Goal: Task Accomplishment & Management: Complete application form

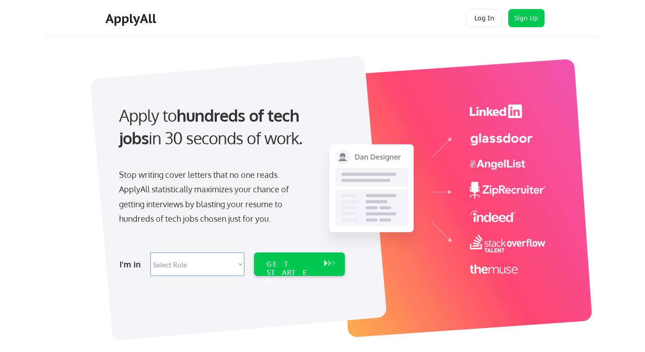
click at [242, 264] on select "Select Role Software Engineering Product Management Customer Success Sales UI/U…" at bounding box center [197, 264] width 94 height 24
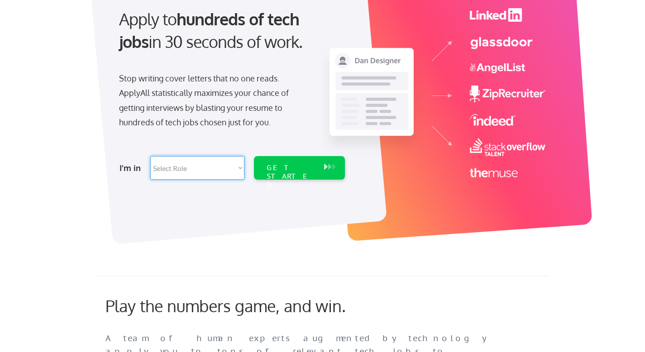
scroll to position [97, 0]
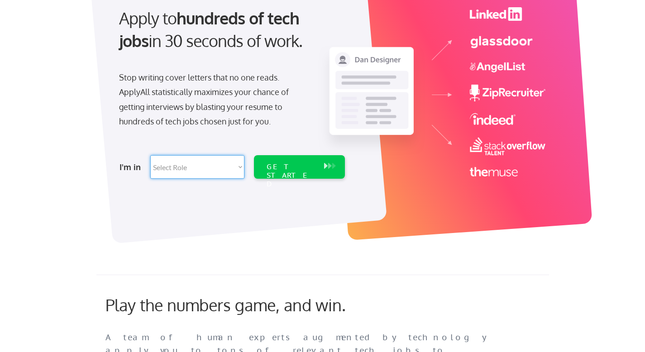
click at [237, 166] on select "Select Role Software Engineering Product Management Customer Success Sales UI/U…" at bounding box center [197, 167] width 94 height 24
select select ""marketing___comms""
click at [287, 165] on div "GET STARTED" at bounding box center [290, 175] width 48 height 26
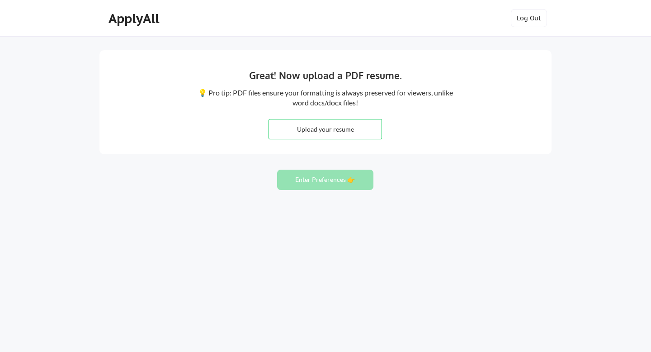
click at [325, 132] on input "file" at bounding box center [325, 128] width 113 height 19
type input "C:\fakepath\Behnken AI Strategist And Content Project Manager.pdf"
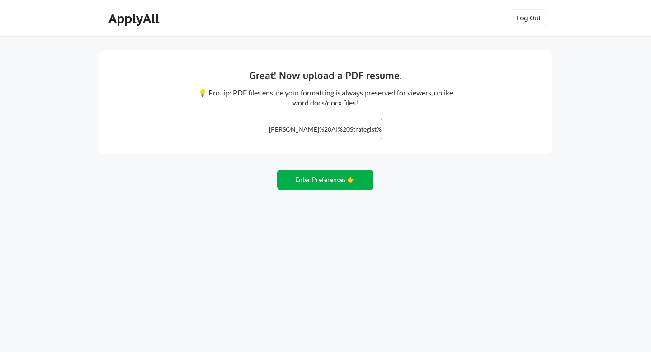
click at [338, 180] on button "Enter Preferences 👉" at bounding box center [325, 180] width 96 height 20
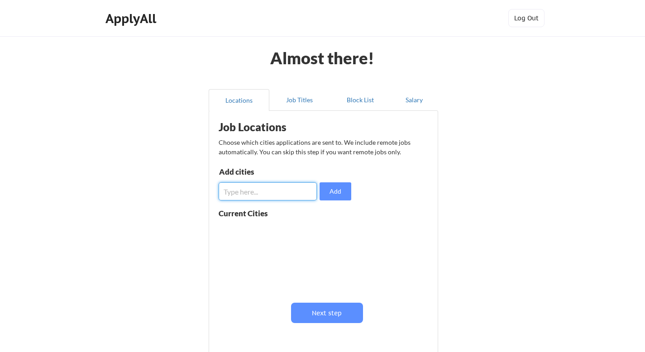
click at [293, 187] on input "input" at bounding box center [267, 191] width 98 height 18
type input "I"
type input "Minneapolis, MN"
click at [332, 196] on button "Add" at bounding box center [335, 191] width 32 height 18
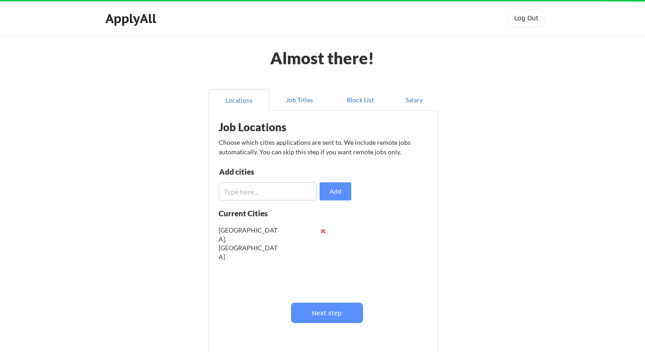
click at [265, 176] on div "Add cities" at bounding box center [266, 173] width 94 height 11
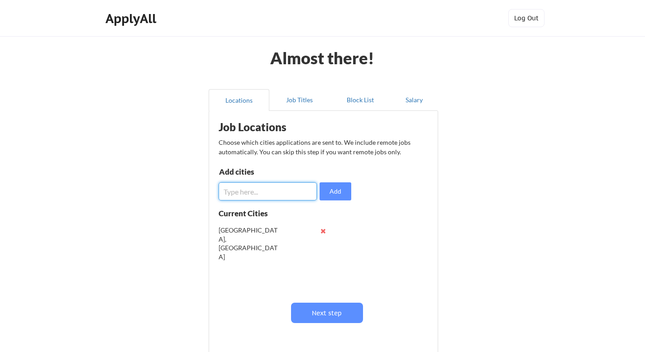
click at [264, 192] on input "input" at bounding box center [267, 191] width 98 height 18
type input "St. Paul, MN"
click at [340, 190] on button "Add" at bounding box center [335, 191] width 32 height 18
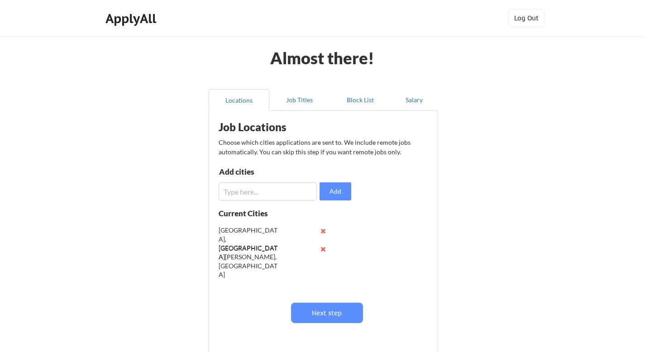
click at [282, 191] on input "input" at bounding box center [267, 191] width 98 height 18
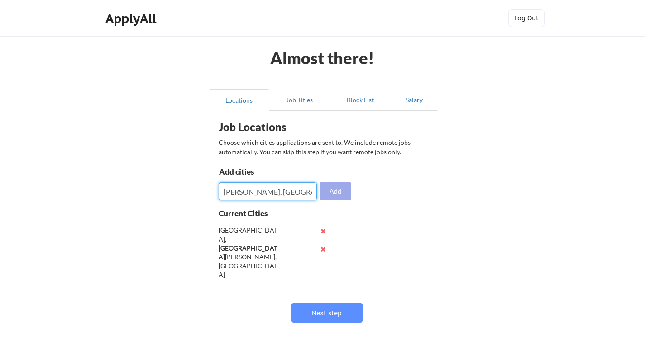
type input "[PERSON_NAME], [GEOGRAPHIC_DATA]"
click at [321, 190] on button "Add" at bounding box center [335, 191] width 32 height 18
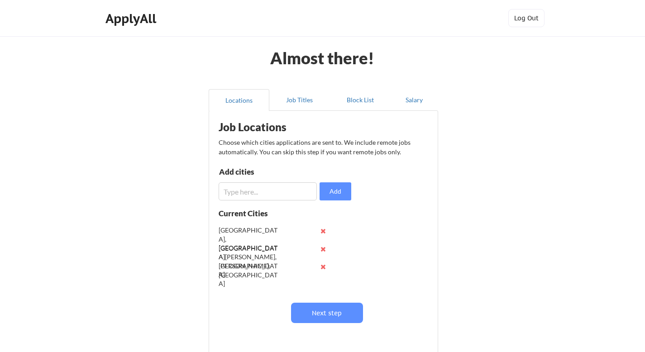
click at [274, 195] on input "input" at bounding box center [267, 191] width 98 height 18
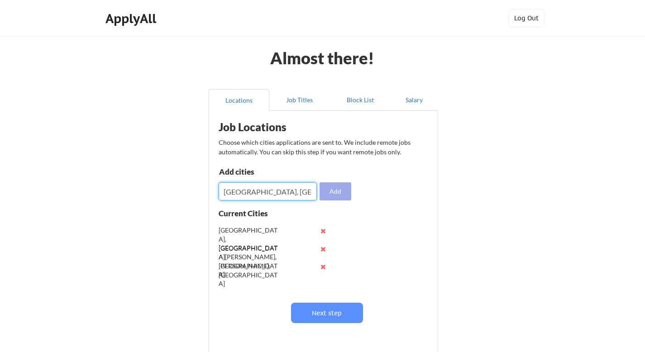
type input "[GEOGRAPHIC_DATA], [GEOGRAPHIC_DATA]"
click at [334, 195] on button "Add" at bounding box center [335, 191] width 32 height 18
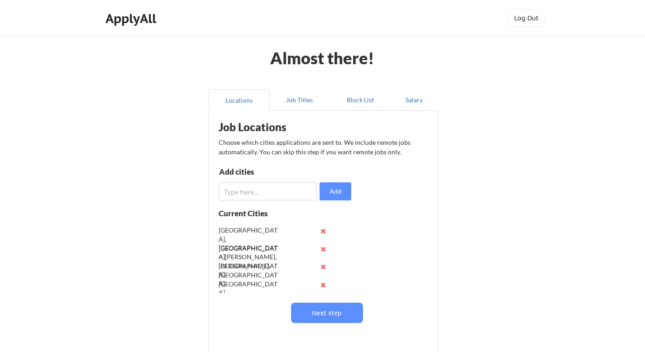
click at [271, 193] on input "input" at bounding box center [267, 191] width 98 height 18
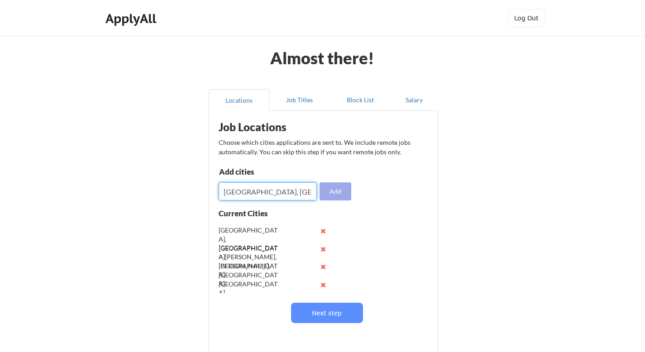
type input "[GEOGRAPHIC_DATA], [GEOGRAPHIC_DATA]"
click at [327, 189] on button "Add" at bounding box center [335, 191] width 32 height 18
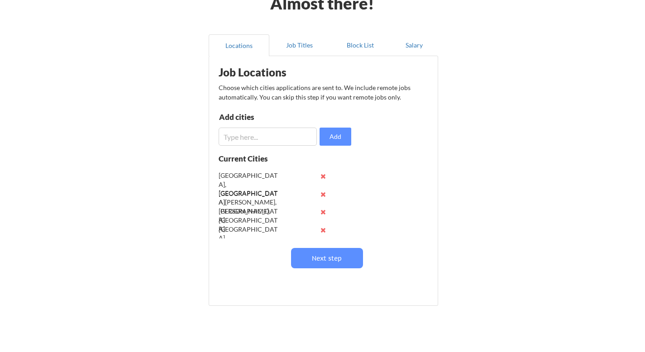
scroll to position [62, 0]
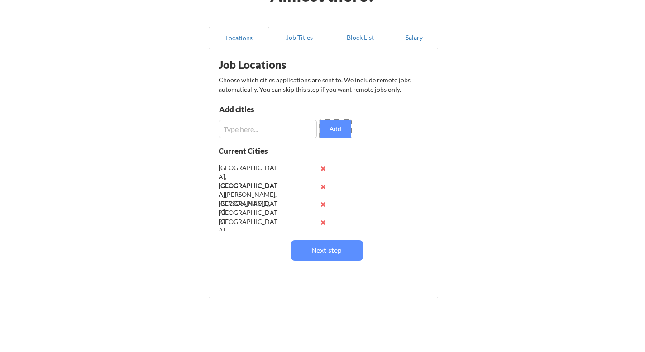
click at [301, 130] on input "input" at bounding box center [267, 129] width 98 height 18
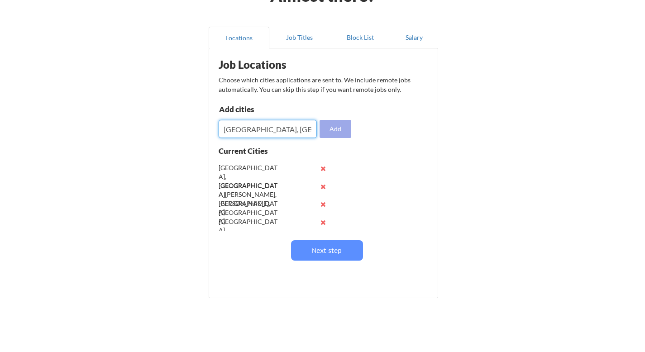
type input "[GEOGRAPHIC_DATA], [GEOGRAPHIC_DATA]"
click at [333, 133] on button "Add" at bounding box center [335, 129] width 32 height 18
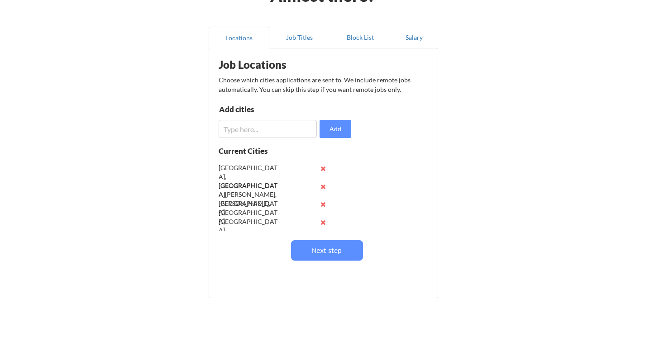
click at [270, 128] on input "input" at bounding box center [267, 129] width 98 height 18
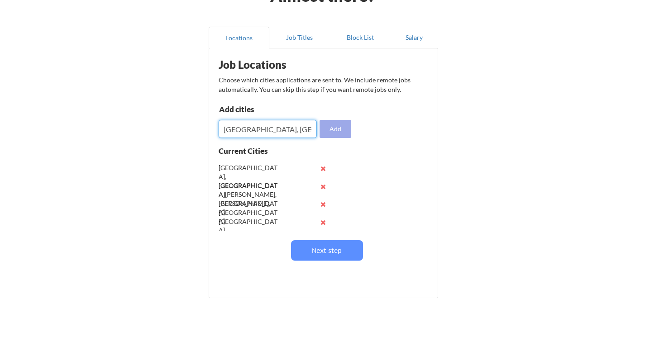
type input "[GEOGRAPHIC_DATA], [GEOGRAPHIC_DATA]"
click at [344, 132] on button "Add" at bounding box center [335, 129] width 32 height 18
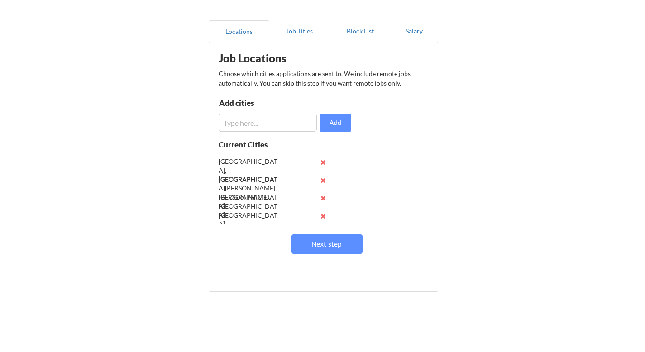
scroll to position [91, 0]
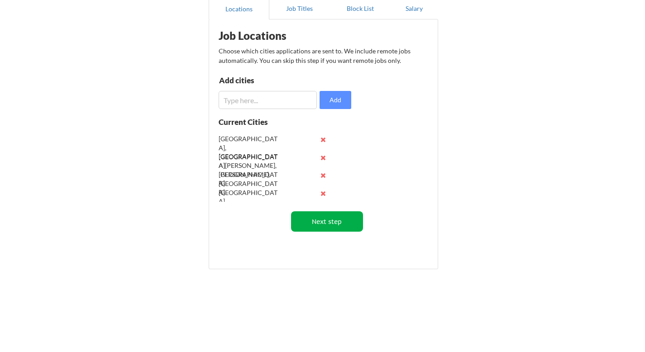
click at [327, 223] on button "Next step" at bounding box center [327, 221] width 72 height 20
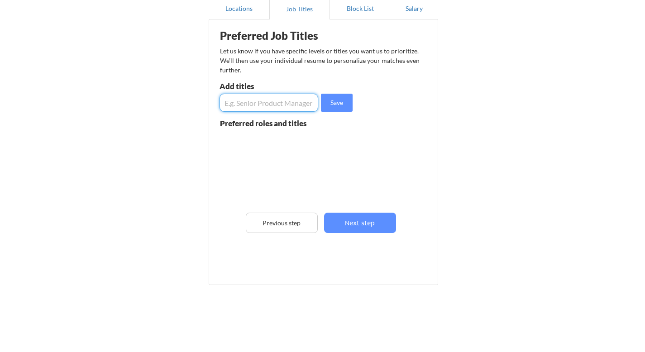
click at [285, 100] on input "input" at bounding box center [268, 103] width 99 height 18
type input "AI Educator"
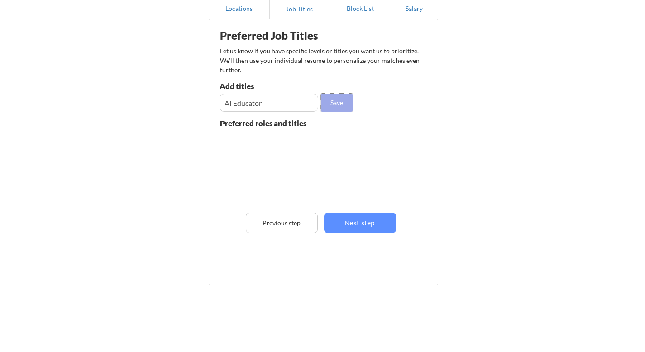
click at [333, 102] on button "Save" at bounding box center [337, 103] width 32 height 18
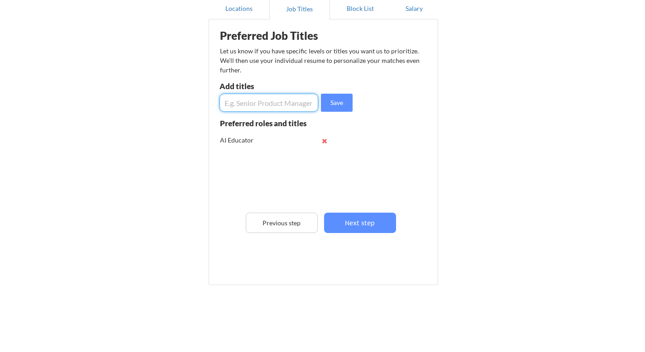
click at [300, 105] on input "input" at bounding box center [268, 103] width 99 height 18
type input "AI Strategist"
click at [337, 105] on button "Save" at bounding box center [337, 103] width 32 height 18
click at [301, 104] on input "input" at bounding box center [268, 103] width 99 height 18
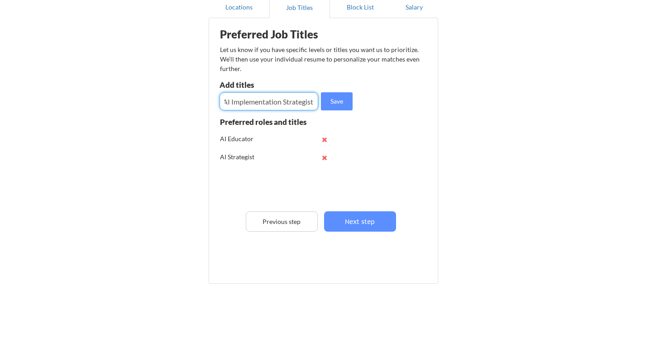
scroll to position [93, 0]
type input "AI Implementation Strategist"
click at [350, 104] on button "Save" at bounding box center [337, 101] width 32 height 18
drag, startPoint x: 291, startPoint y: 101, endPoint x: 319, endPoint y: 90, distance: 29.5
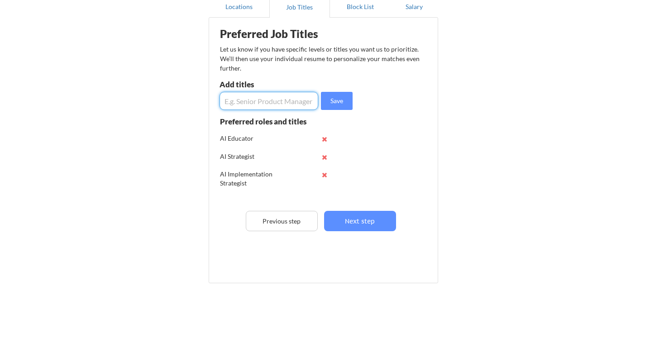
click at [291, 101] on input "input" at bounding box center [268, 101] width 99 height 18
click at [267, 102] on input "input" at bounding box center [268, 101] width 99 height 18
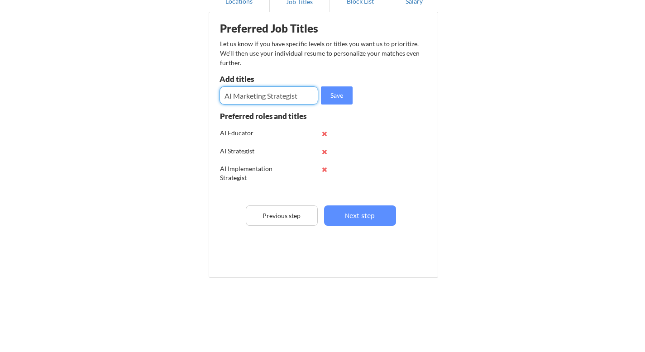
scroll to position [107, 0]
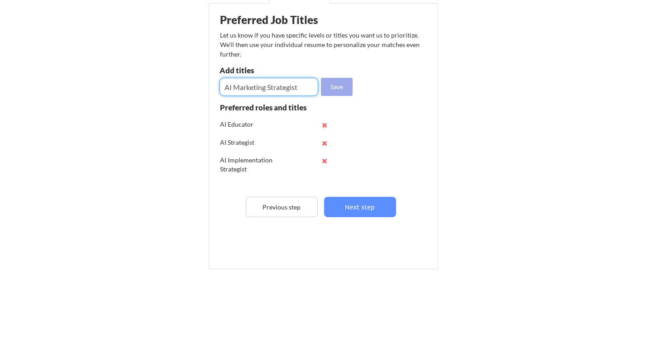
type input "AI Marketing Strategist"
click at [349, 85] on button "Save" at bounding box center [337, 87] width 32 height 18
click at [273, 84] on input "input" at bounding box center [268, 87] width 99 height 18
type input "AI Marketing Manager"
click at [341, 80] on button "Save" at bounding box center [337, 87] width 32 height 18
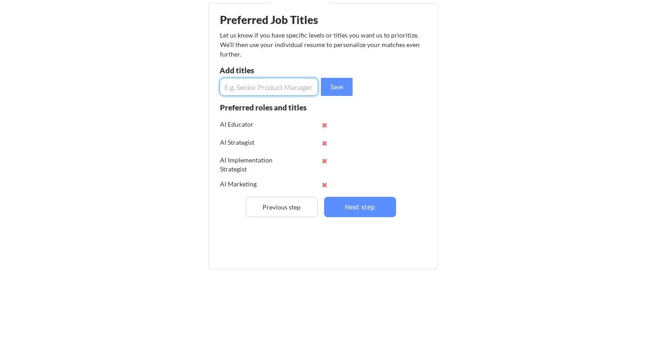
click at [297, 81] on input "input" at bounding box center [268, 87] width 99 height 18
type input "AI Marketing Coordinator"
click at [350, 85] on button "Save" at bounding box center [337, 87] width 32 height 18
drag, startPoint x: 289, startPoint y: 91, endPoint x: 350, endPoint y: 64, distance: 66.4
click at [290, 90] on input "input" at bounding box center [268, 87] width 99 height 18
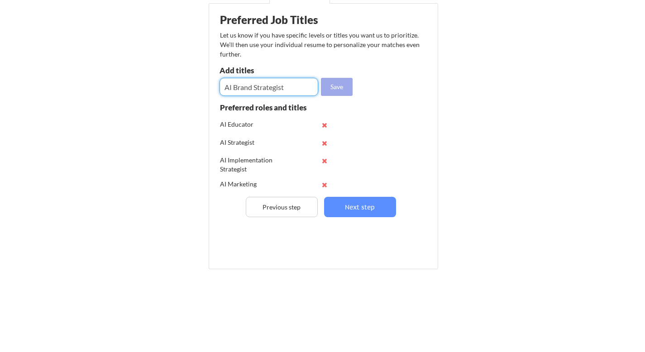
type input "AI Brand Strategist"
click at [334, 86] on button "Save" at bounding box center [337, 87] width 32 height 18
drag, startPoint x: 292, startPoint y: 83, endPoint x: 309, endPoint y: 69, distance: 22.5
click at [292, 83] on input "input" at bounding box center [268, 87] width 99 height 18
type input "AI Marketing Consultant"
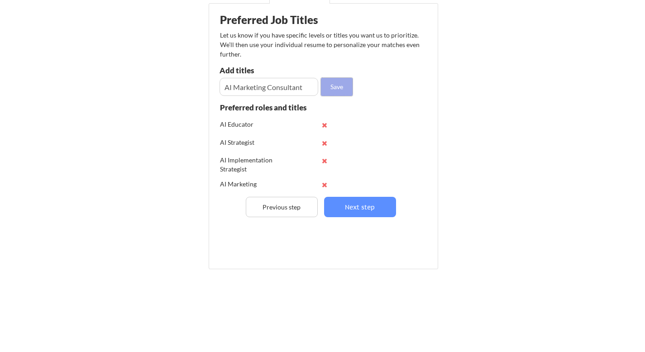
drag, startPoint x: 334, startPoint y: 82, endPoint x: 413, endPoint y: 57, distance: 83.0
click at [334, 81] on button "Save" at bounding box center [337, 87] width 32 height 18
click at [286, 93] on input "input" at bounding box center [268, 87] width 99 height 18
type input "AI Specialist"
click at [330, 85] on button "Save" at bounding box center [337, 87] width 32 height 18
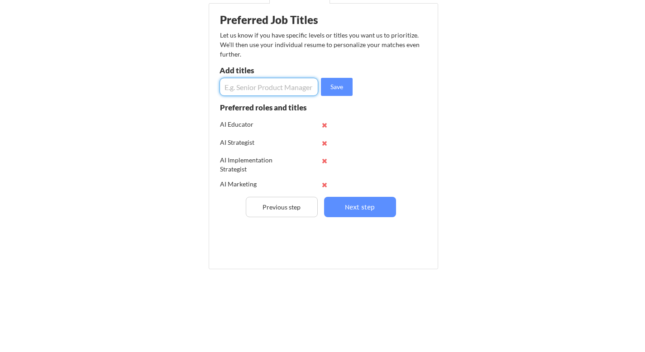
drag, startPoint x: 284, startPoint y: 80, endPoint x: 312, endPoint y: 76, distance: 27.4
click at [286, 79] on input "input" at bounding box center [268, 87] width 99 height 18
type input "Prompt Engineer"
drag, startPoint x: 329, startPoint y: 87, endPoint x: 331, endPoint y: 112, distance: 24.5
click at [329, 87] on button "Save" at bounding box center [337, 87] width 32 height 18
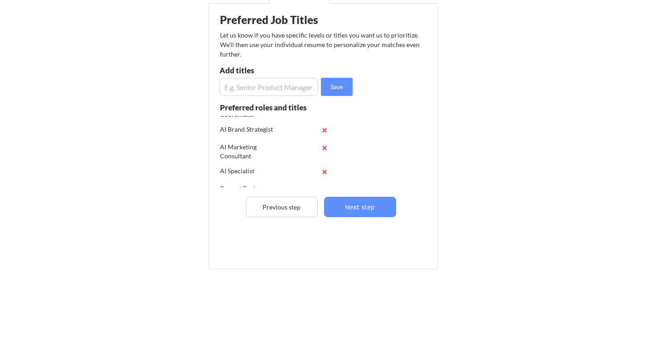
scroll to position [136, 0]
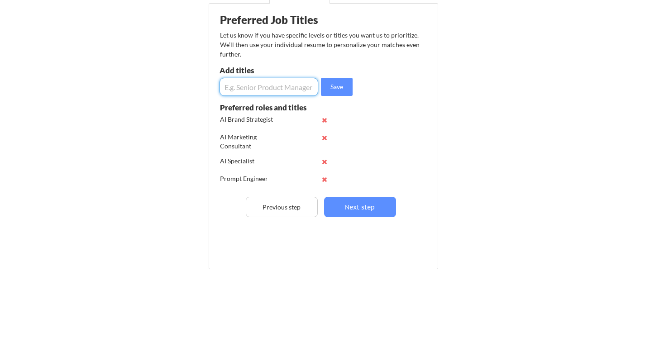
click at [289, 86] on input "input" at bounding box center [268, 87] width 99 height 18
type input "AI Trainer, Validation And Tester"
click at [344, 88] on button "Save" at bounding box center [337, 87] width 32 height 18
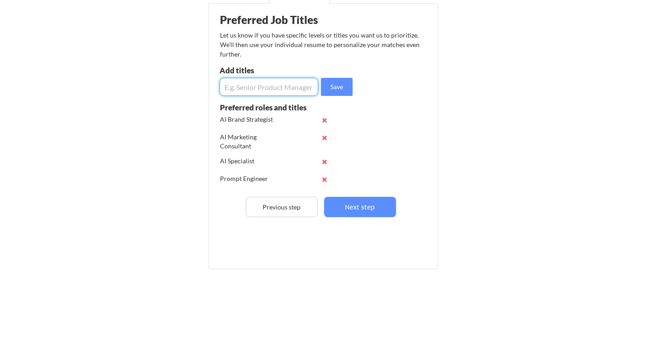
drag, startPoint x: 253, startPoint y: 87, endPoint x: 354, endPoint y: 84, distance: 101.4
click at [253, 87] on input "input" at bounding box center [268, 87] width 99 height 18
type input "AI Deployment Strategist"
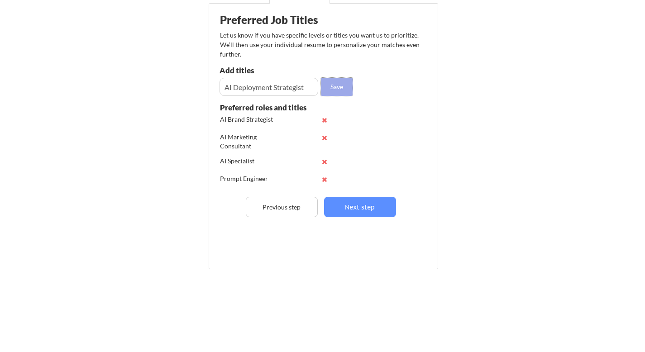
click at [341, 87] on button "Save" at bounding box center [337, 87] width 32 height 18
click at [311, 87] on input "input" at bounding box center [268, 87] width 99 height 18
type input "AI & Innovation Strategist"
click at [349, 92] on button "Save" at bounding box center [337, 87] width 32 height 18
click at [261, 93] on input "input" at bounding box center [268, 87] width 99 height 18
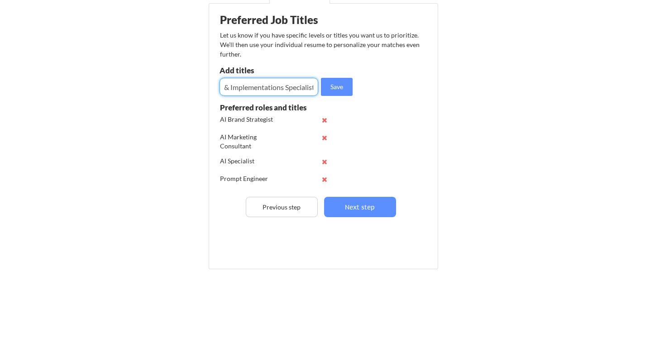
scroll to position [0, 43]
type input "AI Strategist & Implementations Specialist"
click at [341, 88] on button "Save" at bounding box center [337, 87] width 32 height 18
click at [304, 86] on input "input" at bounding box center [268, 87] width 99 height 18
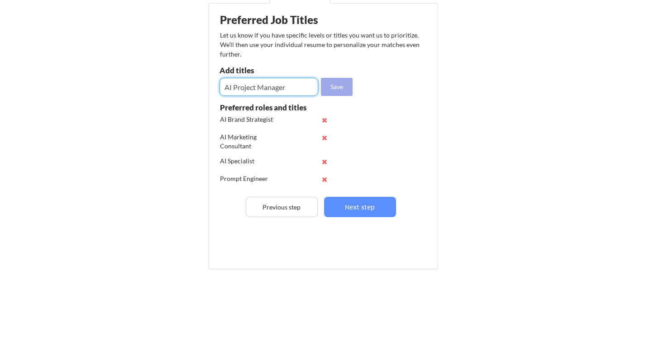
type input "AI Project Manager"
click at [333, 90] on button "Save" at bounding box center [337, 87] width 32 height 18
click at [243, 84] on input "input" at bounding box center [268, 87] width 99 height 18
type input "C"
type input "AI Content Marketing Strategist"
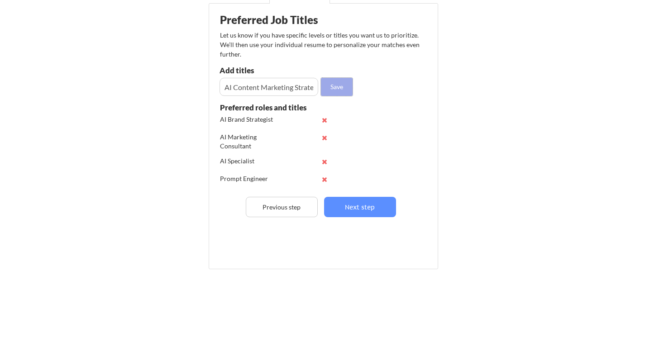
click at [337, 84] on button "Save" at bounding box center [337, 87] width 32 height 18
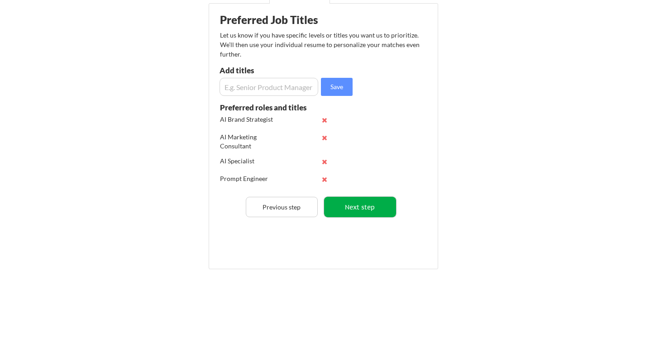
click at [376, 208] on button "Next step" at bounding box center [360, 207] width 72 height 20
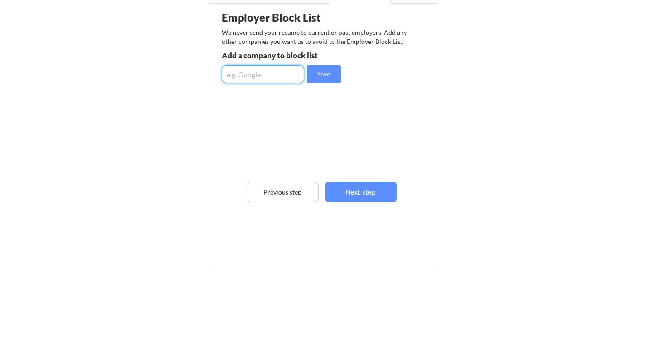
click at [283, 75] on input "input" at bounding box center [263, 74] width 82 height 18
type input "Facebook"
click at [315, 75] on button "Save" at bounding box center [324, 74] width 34 height 18
click at [276, 75] on input "input" at bounding box center [263, 74] width 82 height 18
type input "Google"
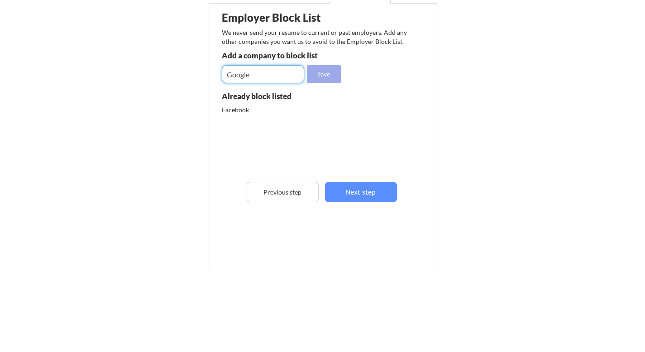
click at [332, 74] on button "Save" at bounding box center [324, 74] width 34 height 18
click at [280, 73] on input "input" at bounding box center [263, 74] width 82 height 18
type input "Microsoft"
click at [330, 71] on button "Save" at bounding box center [324, 74] width 34 height 18
click at [275, 81] on input "input" at bounding box center [263, 74] width 82 height 18
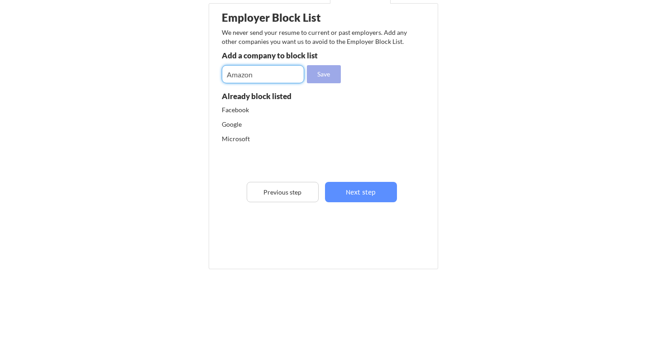
type input "Amazon"
click at [318, 71] on button "Save" at bounding box center [324, 74] width 34 height 18
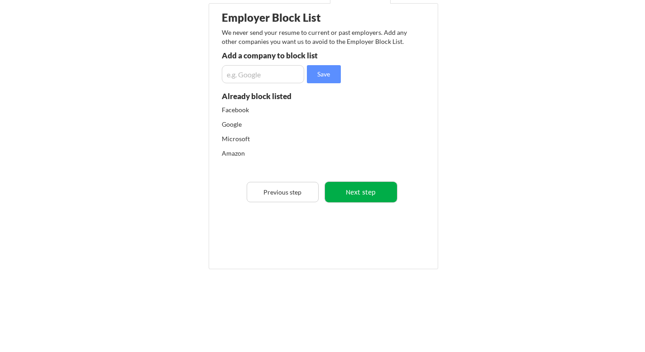
click at [369, 199] on button "Next step" at bounding box center [361, 192] width 72 height 20
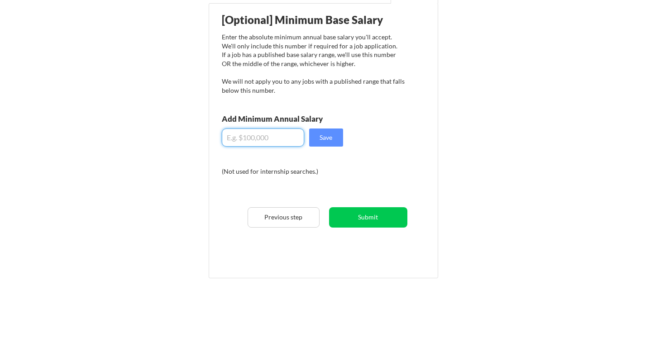
click at [270, 134] on input "input" at bounding box center [263, 137] width 82 height 18
type input "$0"
type input "$100,000"
click at [337, 139] on button "Save" at bounding box center [326, 137] width 34 height 18
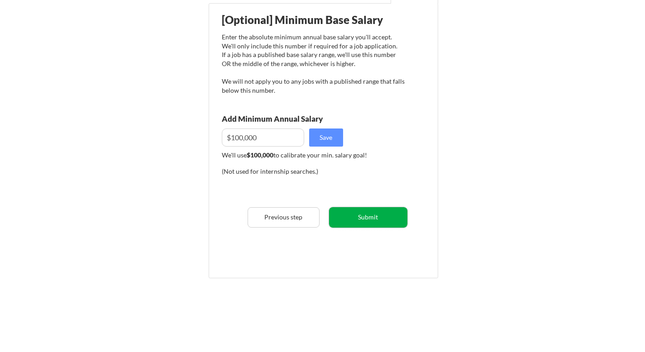
click at [387, 221] on button "Submit" at bounding box center [368, 217] width 78 height 20
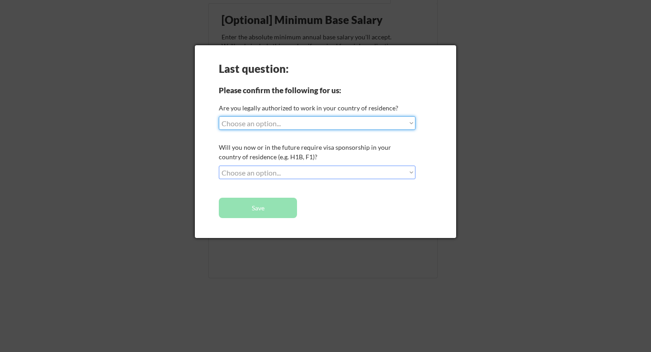
click at [405, 126] on select "Choose an option... Yes, I am a US Citizen Yes, I am a Canadian Citizen Yes, I …" at bounding box center [317, 123] width 197 height 14
select select ""yes__i_am_a_us_citizen""
click at [353, 172] on select "Choose an option... No, I will not need sponsorship Yes, I will need sponsorship" at bounding box center [317, 173] width 197 height 14
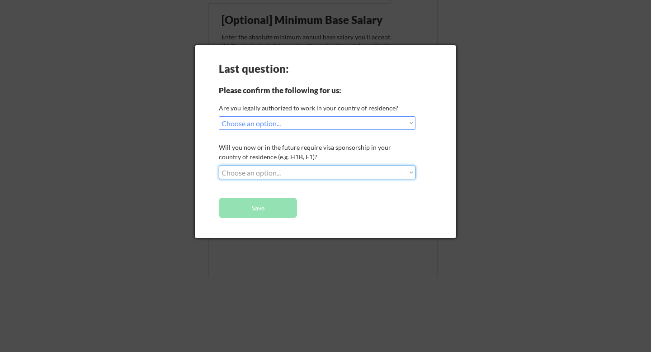
select select ""no__i_will_not_need_sponsorship""
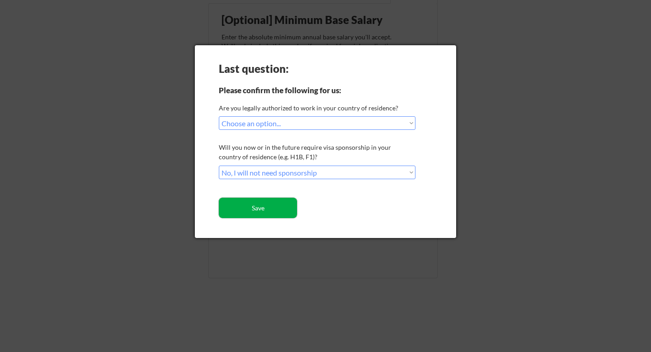
click at [267, 211] on button "Save" at bounding box center [258, 208] width 78 height 20
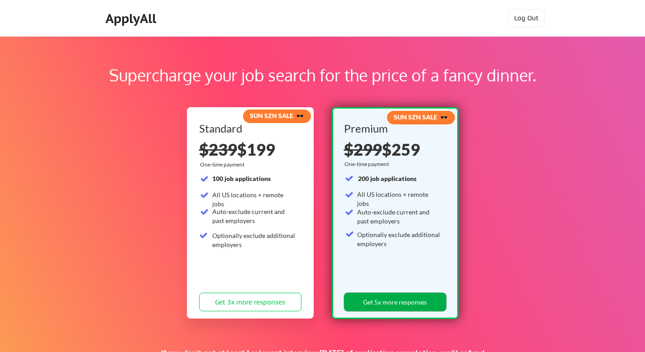
click at [405, 302] on button "Get 5x more responses" at bounding box center [395, 302] width 102 height 19
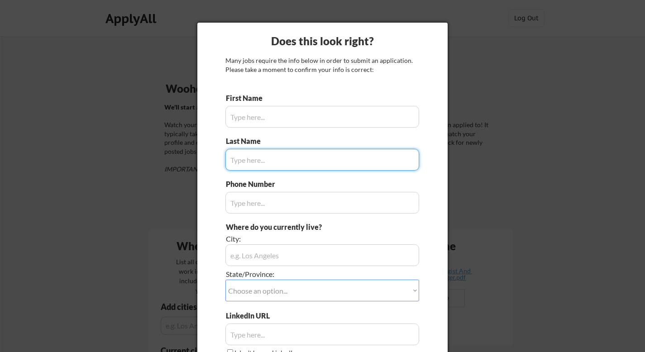
click at [313, 123] on input "input" at bounding box center [322, 117] width 194 height 22
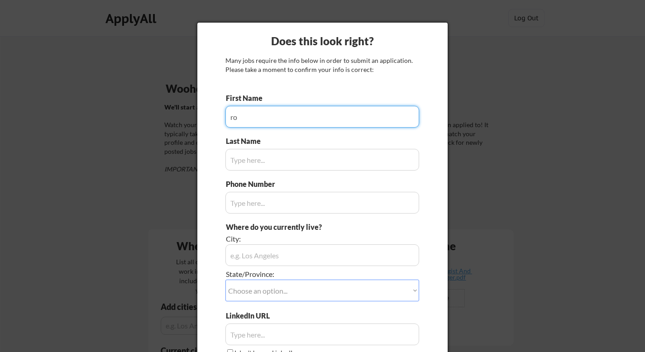
type input "r"
type input "[PERSON_NAME]"
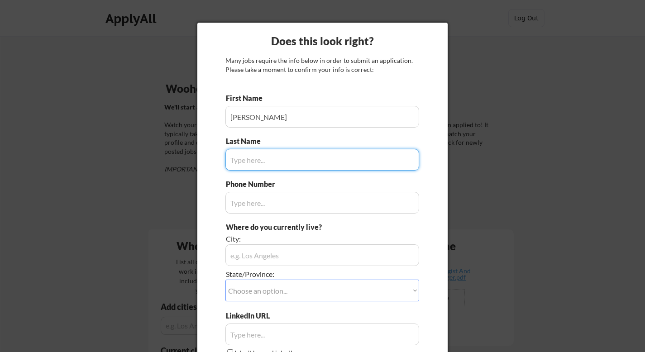
click at [278, 158] on input "input" at bounding box center [322, 160] width 194 height 22
type input "[PERSON_NAME]"
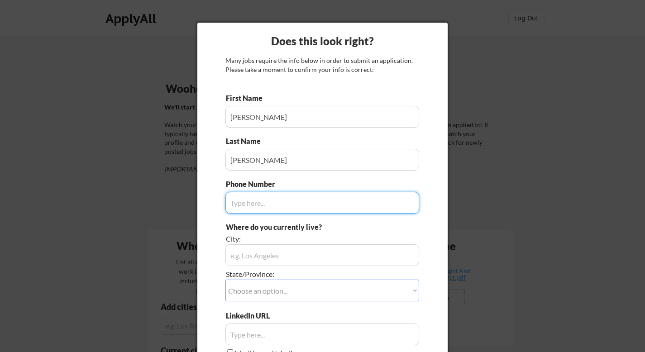
click at [246, 204] on input "input" at bounding box center [322, 203] width 194 height 22
type input "[PHONE_NUMBER]"
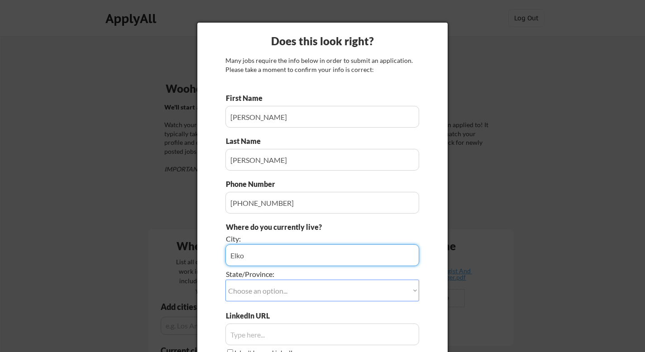
type input "Elko"
click at [253, 280] on select "Choose an option... Other/Not Applicable [US_STATE] [US_STATE] [GEOGRAPHIC_DATA…" at bounding box center [322, 291] width 194 height 22
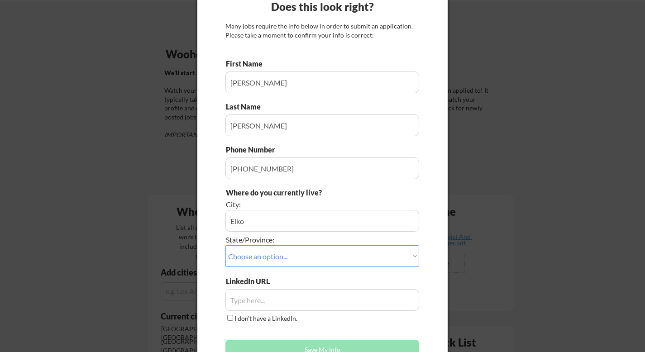
scroll to position [34, 0]
click at [411, 249] on select "Choose an option... Other/Not Applicable [US_STATE] [US_STATE] [GEOGRAPHIC_DATA…" at bounding box center [322, 256] width 194 height 22
select select ""[US_STATE]""
click at [370, 300] on input "input" at bounding box center [322, 300] width 194 height 22
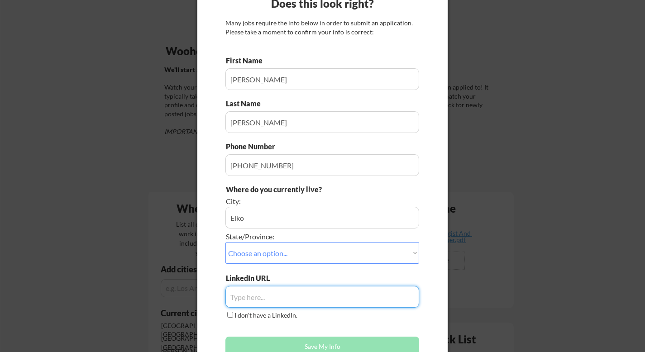
scroll to position [38, 0]
paste input "[DOMAIN_NAME][URL][PERSON_NAME]"
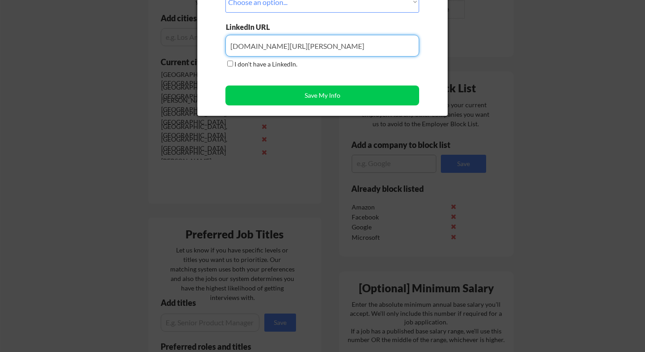
scroll to position [286, 0]
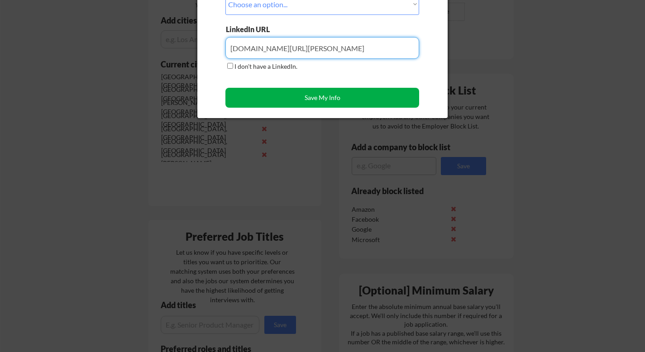
type input "[DOMAIN_NAME][URL][PERSON_NAME]"
click at [326, 103] on button "Save My Info" at bounding box center [322, 98] width 194 height 20
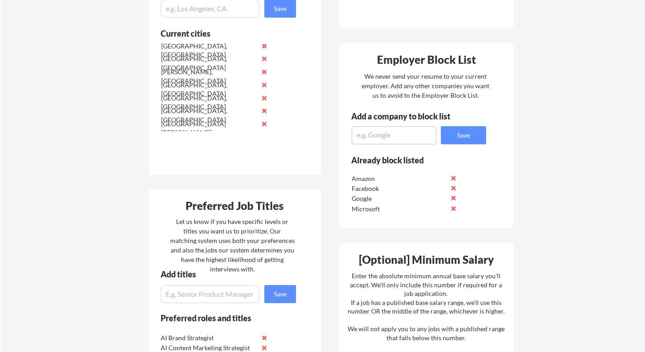
scroll to position [107, 0]
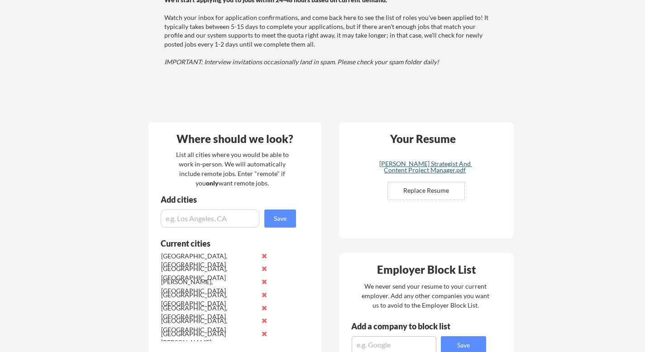
click at [399, 163] on div "[PERSON_NAME] Strategist And Content Project Manager.pdf" at bounding box center [425, 167] width 108 height 13
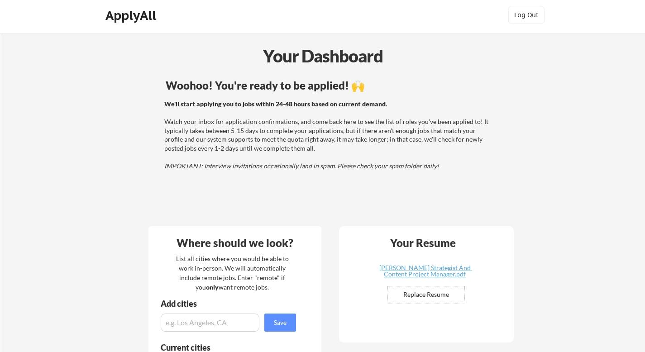
scroll to position [0, 0]
